Goal: Information Seeking & Learning: Learn about a topic

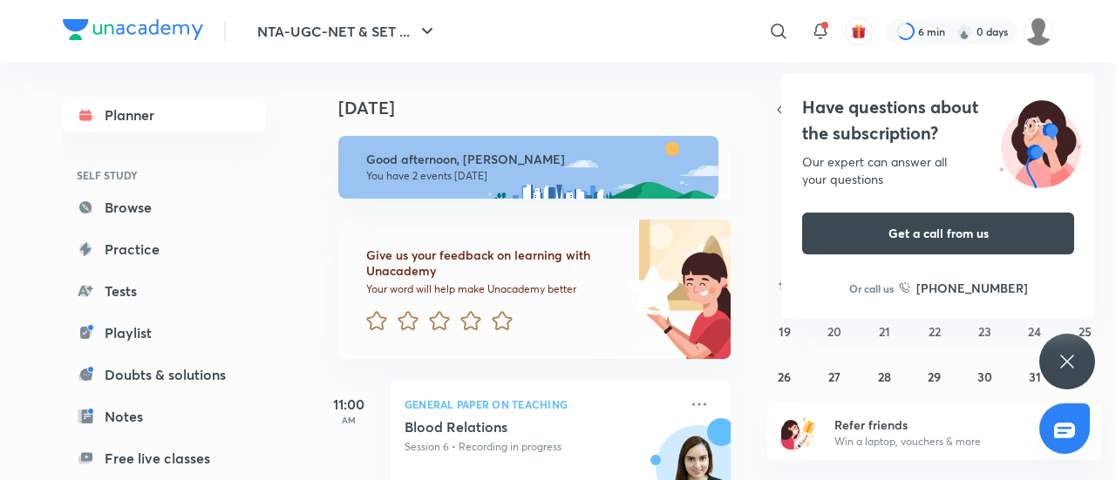
click at [1060, 364] on icon at bounding box center [1067, 361] width 21 height 21
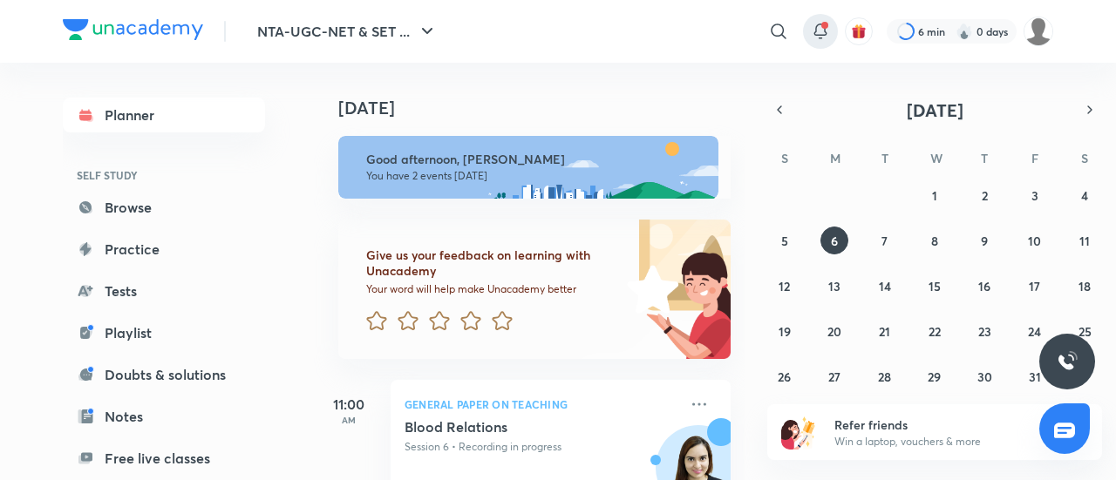
click at [813, 34] on icon at bounding box center [820, 31] width 21 height 21
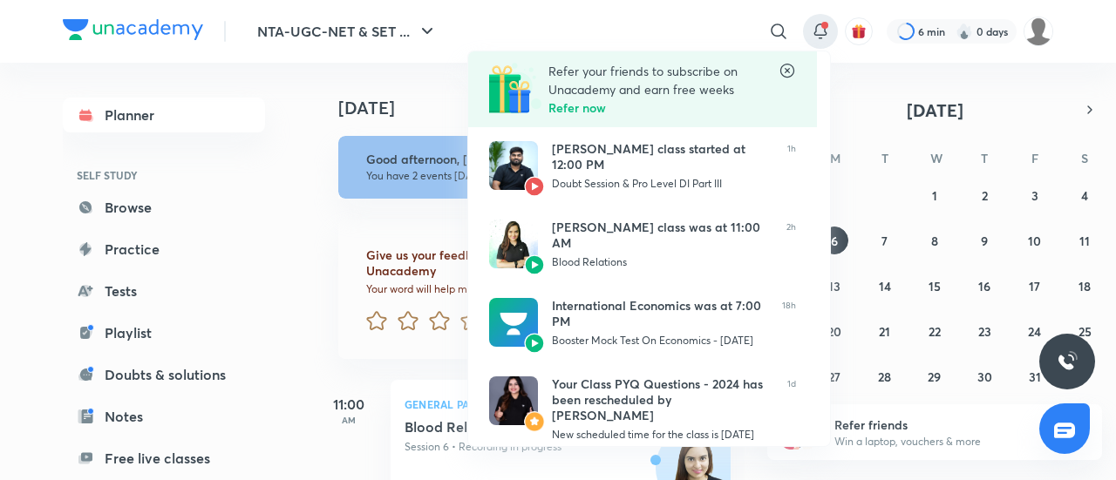
click at [309, 303] on div at bounding box center [558, 240] width 1116 height 480
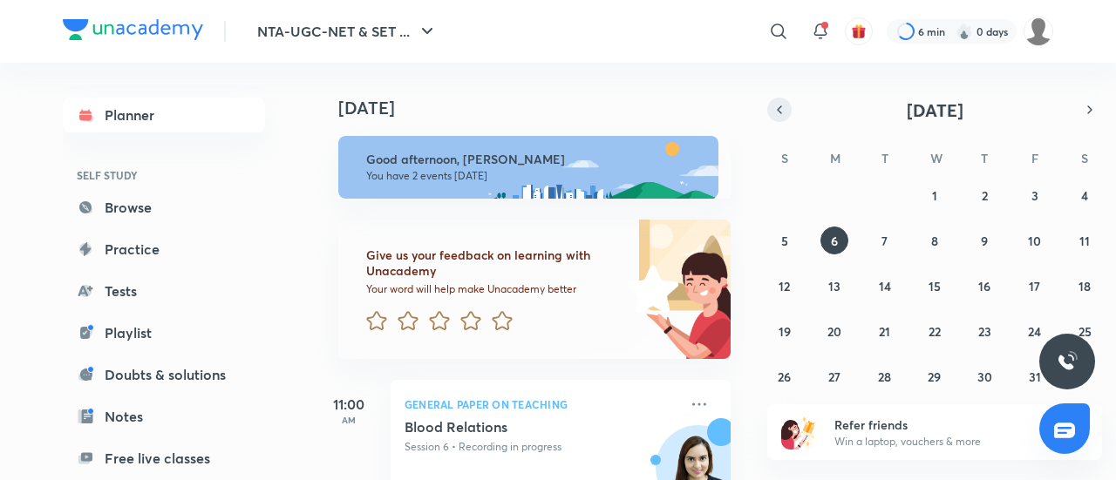
click at [785, 120] on button "button" at bounding box center [779, 110] width 24 height 24
click at [1019, 239] on div "31 1 2 3 4 5 6 7 8 9 10 11 12 13 14 15 16 17 18 19 20 21 22 23 24 25 26 27 28 2…" at bounding box center [934, 285] width 335 height 209
click at [1036, 240] on abbr "12" at bounding box center [1034, 241] width 11 height 17
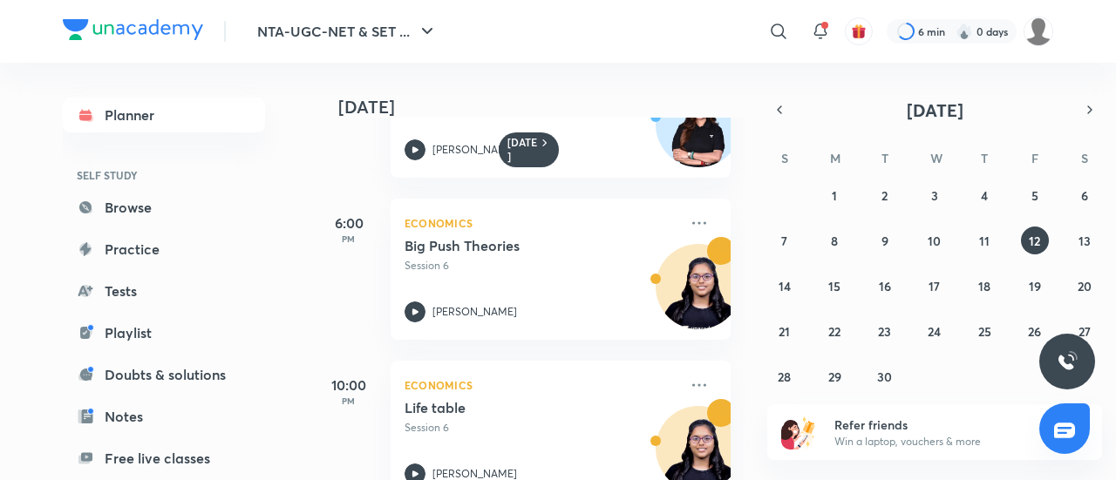
scroll to position [952, 0]
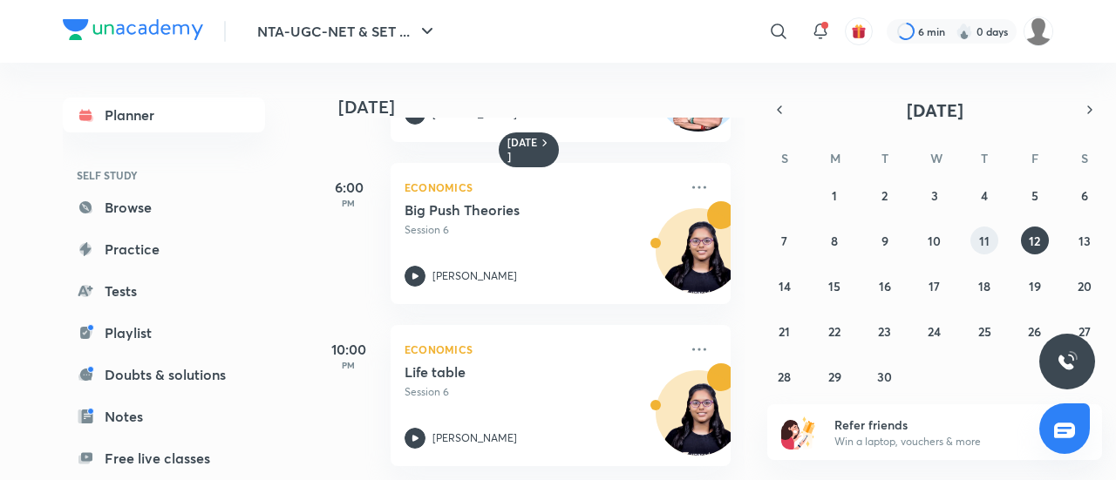
click at [982, 241] on abbr "11" at bounding box center [984, 241] width 10 height 17
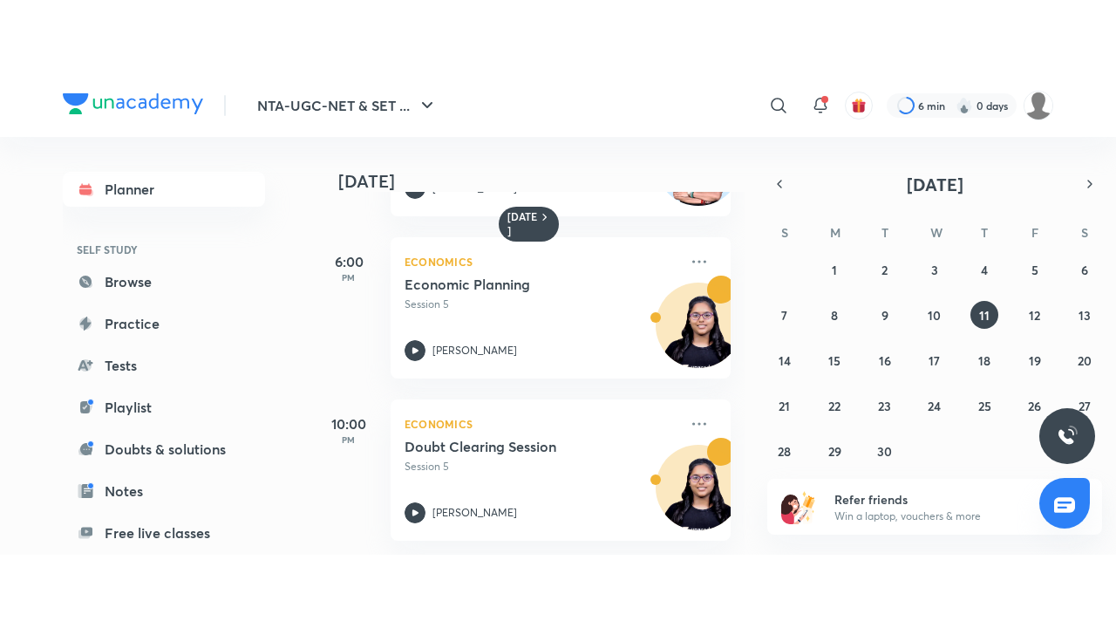
scroll to position [801, 0]
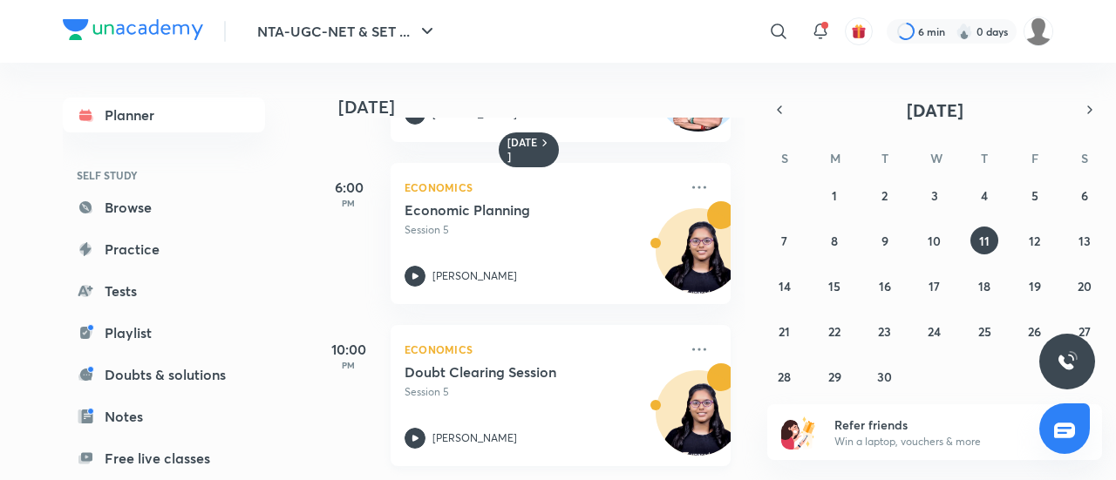
click at [513, 385] on p "Session 5" at bounding box center [542, 393] width 274 height 16
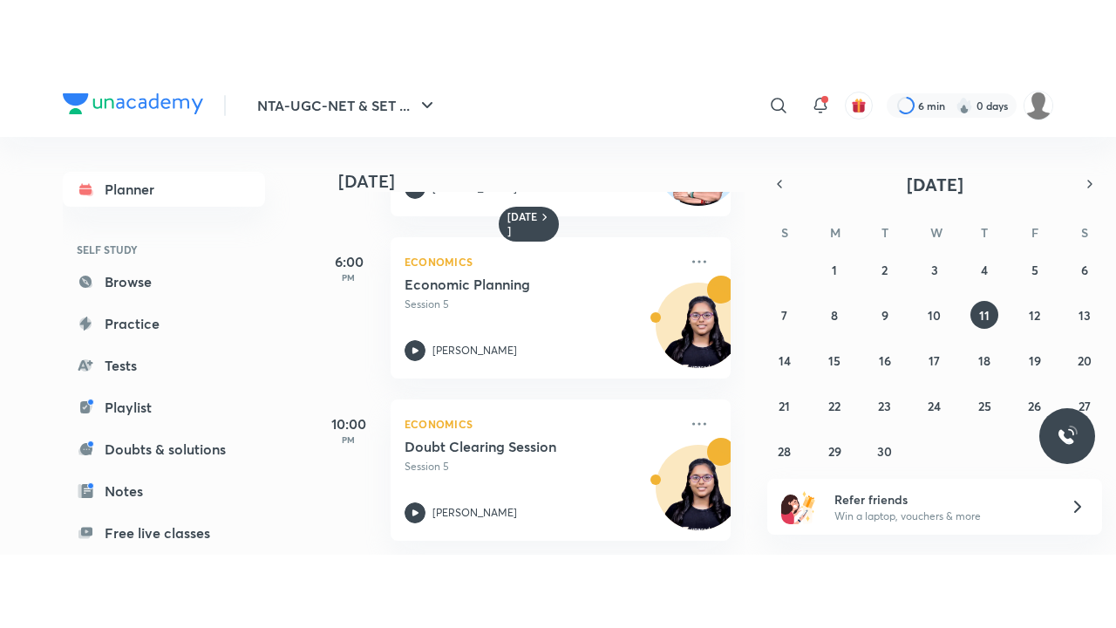
scroll to position [653, 0]
